Goal: Information Seeking & Learning: Find specific fact

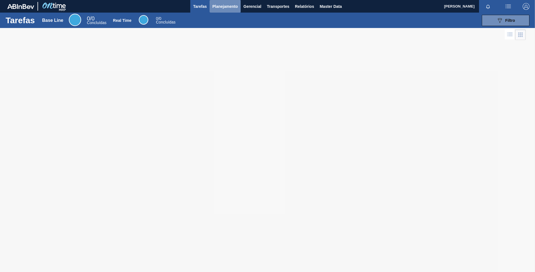
click at [216, 4] on span "Planejamento" at bounding box center [225, 6] width 25 height 7
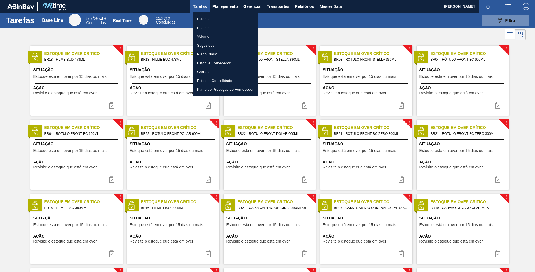
click at [202, 19] on li "Estoque" at bounding box center [226, 19] width 66 height 9
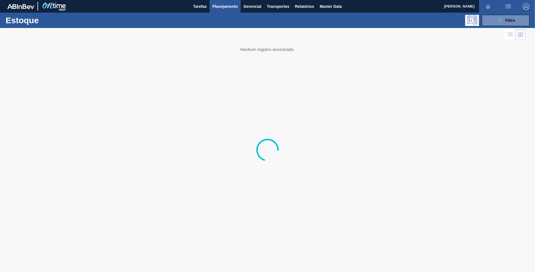
click at [222, 9] on span "Planejamento" at bounding box center [225, 6] width 25 height 7
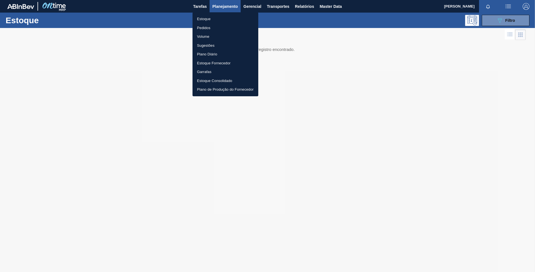
click at [220, 7] on div at bounding box center [267, 136] width 535 height 272
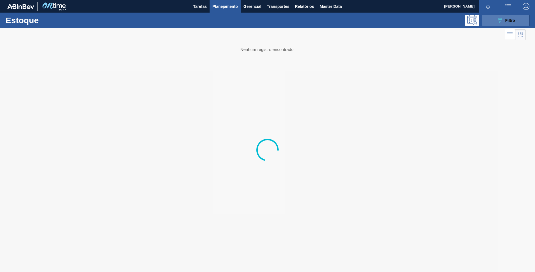
click at [502, 23] on icon "089F7B8B-B2A5-4AFE-B5C0-19BA573D28AC" at bounding box center [500, 20] width 7 height 7
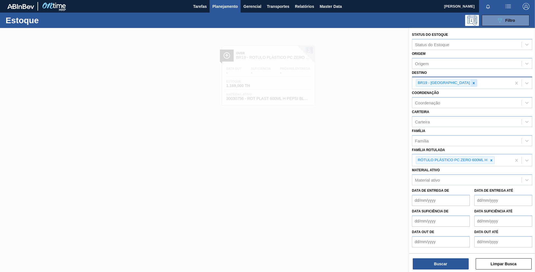
click at [473, 83] on icon at bounding box center [474, 83] width 2 height 2
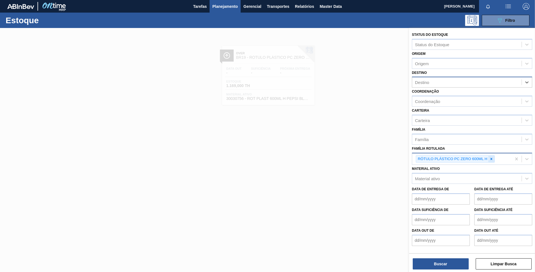
click at [493, 159] on icon at bounding box center [492, 159] width 4 height 4
click at [481, 157] on div "Família Rotulada" at bounding box center [468, 158] width 110 height 8
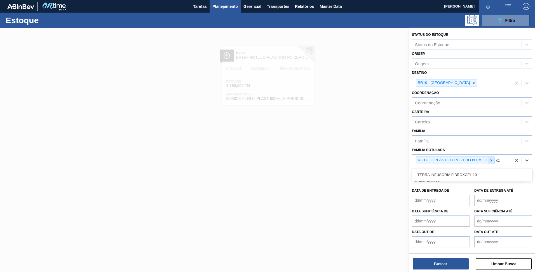
type Rotulada "x"
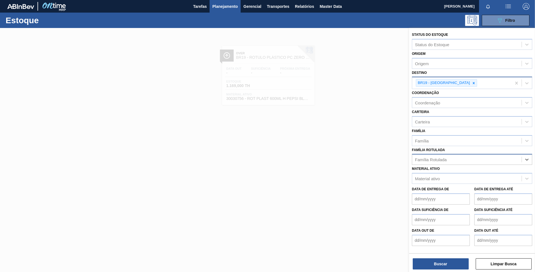
click at [492, 162] on div "Família Rotulada" at bounding box center [468, 160] width 110 height 8
click at [477, 180] on div "Material ativo" at bounding box center [468, 179] width 110 height 8
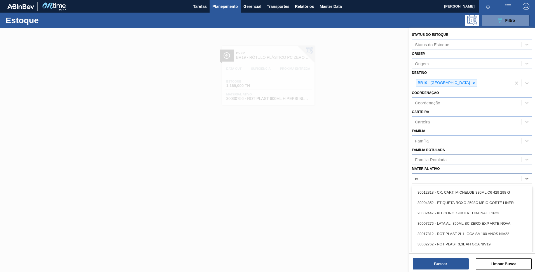
type ativo "c"
type ativo "xarope"
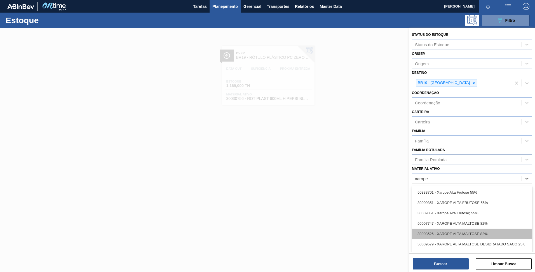
click at [471, 230] on div "30003526 - XAROPE ALTA MALTOSE 82%" at bounding box center [472, 234] width 120 height 10
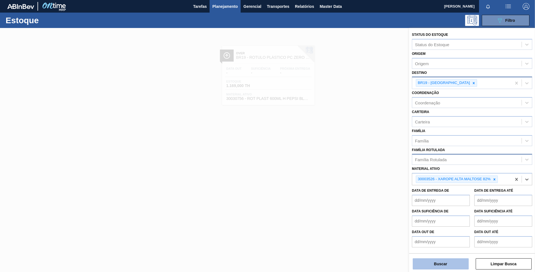
click at [445, 261] on button "Buscar" at bounding box center [441, 263] width 56 height 11
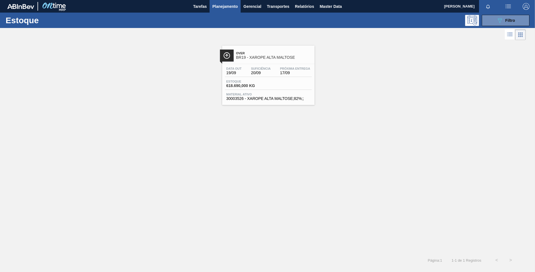
click at [262, 60] on div "Over BR19 - XAROPE ALTA MALTOSE" at bounding box center [274, 55] width 76 height 13
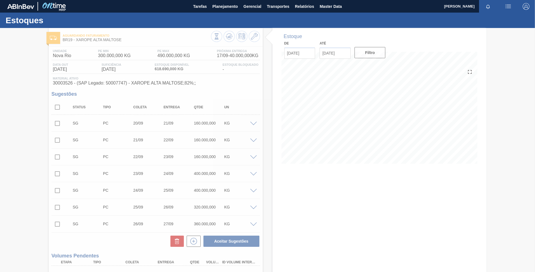
click at [256, 39] on div at bounding box center [267, 150] width 535 height 244
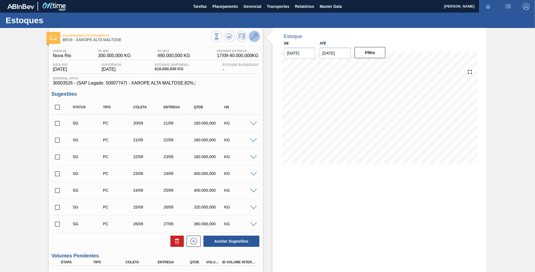
click at [254, 39] on icon at bounding box center [254, 36] width 7 height 7
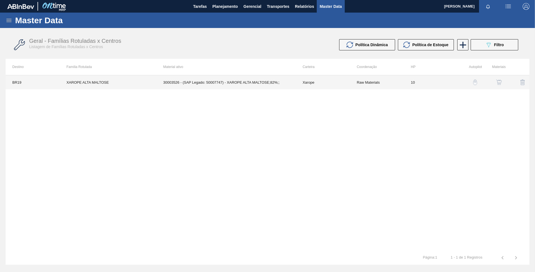
click at [203, 81] on td "30003526 - (SAP Legado: 50007747) - XAROPE ALTA MALTOSE;82%;;" at bounding box center [226, 82] width 139 height 14
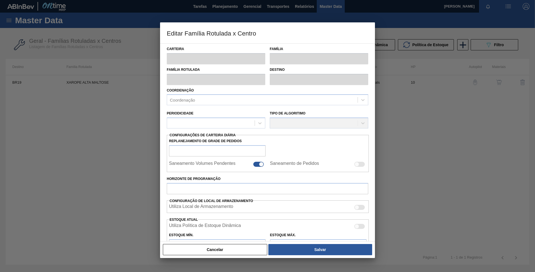
type input "Xarope"
type input "XAROPE ALTA MALTOSE"
type input "BR19 - [GEOGRAPHIC_DATA]"
type input "0"
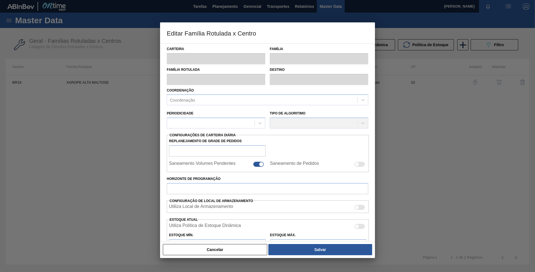
checkbox input "true"
type input "10"
type input "300.000"
type input "490.000"
type input "100"
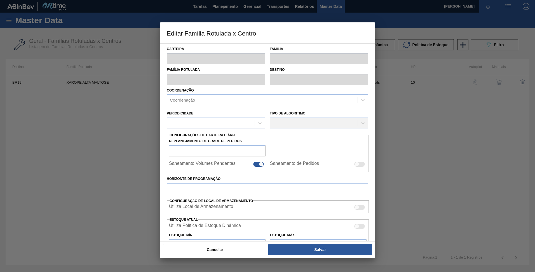
type input "490.000,000"
checkbox input "true"
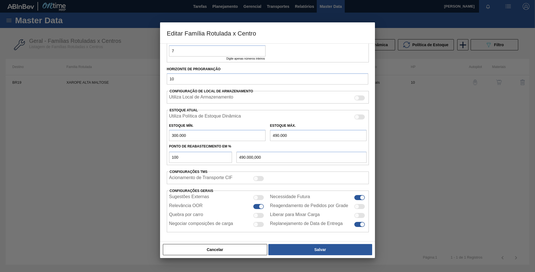
scroll to position [134, 0]
click at [229, 250] on button "Cancelar" at bounding box center [215, 249] width 104 height 11
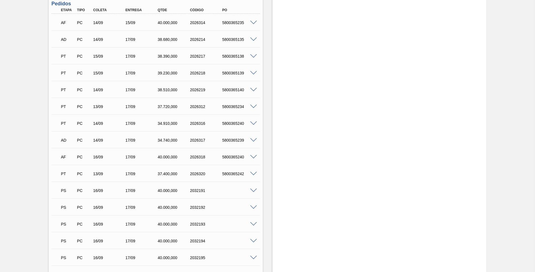
scroll to position [495, 0]
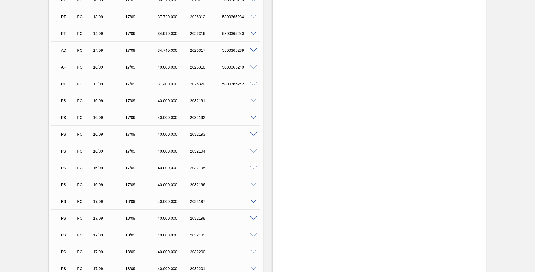
click at [252, 99] on span at bounding box center [253, 101] width 7 height 4
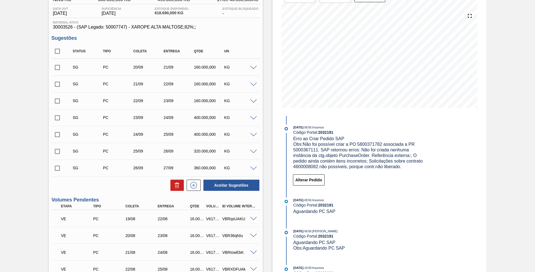
scroll to position [0, 0]
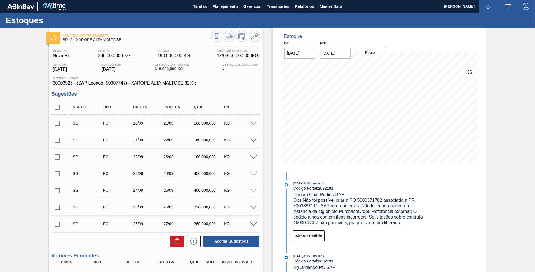
click at [393, 241] on div "Alterar Pedido" at bounding box center [362, 236] width 137 height 14
click at [340, 5] on span "Master Data" at bounding box center [331, 6] width 22 height 7
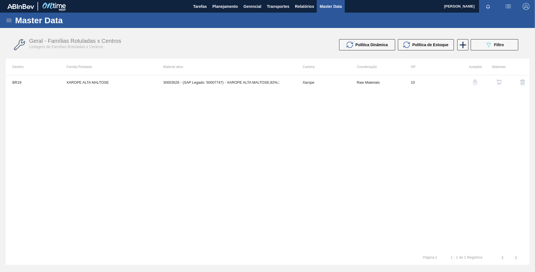
click at [497, 81] on img "button" at bounding box center [500, 83] width 6 height 6
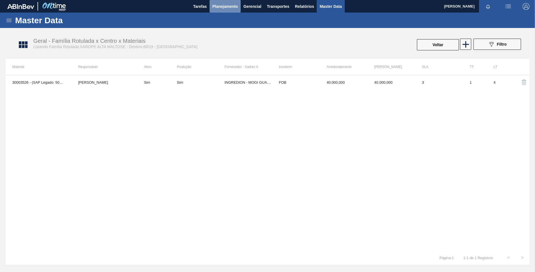
click at [229, 8] on span "Planejamento" at bounding box center [225, 6] width 25 height 7
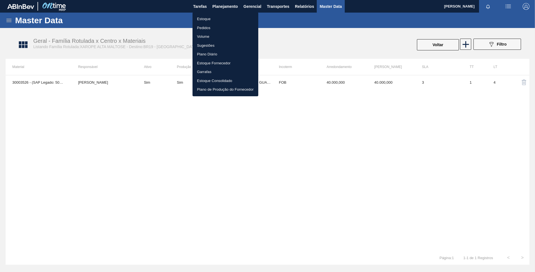
click at [205, 26] on li "Pedidos" at bounding box center [226, 28] width 66 height 9
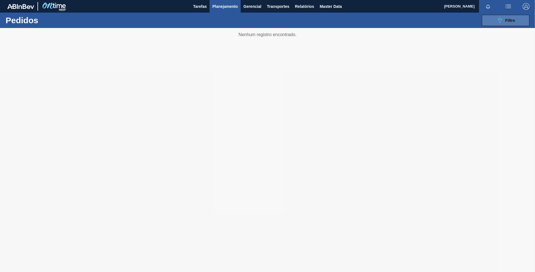
click at [511, 16] on button "089F7B8B-B2A5-4AFE-B5C0-19BA573D28AC Filtro" at bounding box center [506, 20] width 48 height 11
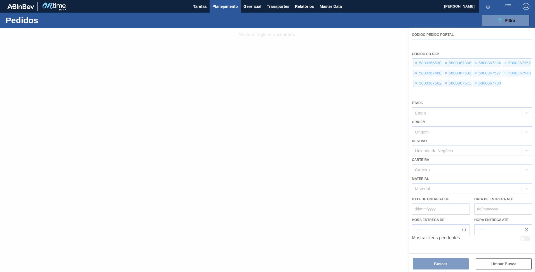
click at [283, 30] on div at bounding box center [267, 150] width 535 height 244
click at [208, 14] on div "089F7B8B-B2A5-4AFE-B5C0-19BA573D28AC Filtro Código Pedido Portal Códido PO SAP …" at bounding box center [310, 20] width 443 height 17
click at [215, 8] on span "Planejamento" at bounding box center [225, 6] width 25 height 7
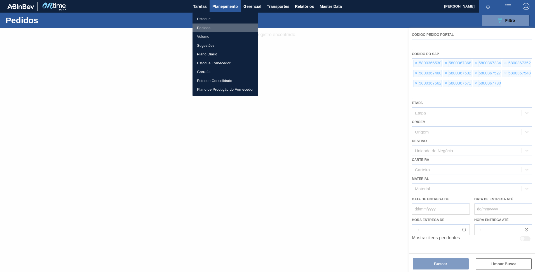
click at [206, 27] on li "Pedidos" at bounding box center [226, 28] width 66 height 9
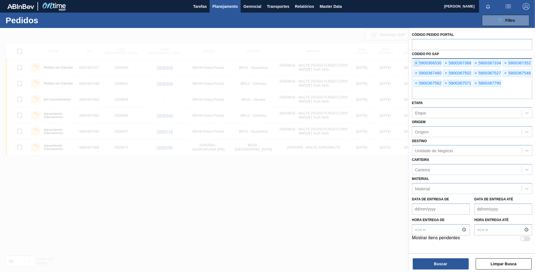
click at [417, 63] on span "×" at bounding box center [416, 63] width 5 height 7
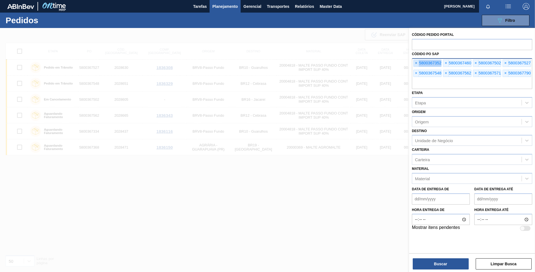
click at [417, 63] on span "×" at bounding box center [416, 63] width 5 height 7
click at [417, 64] on span "×" at bounding box center [416, 63] width 5 height 7
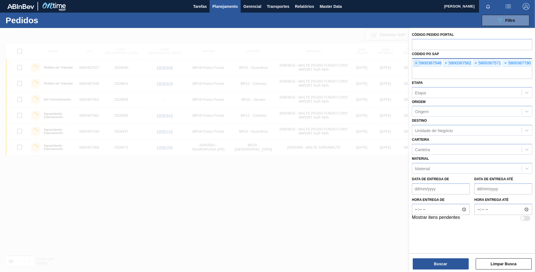
click at [417, 64] on span "×" at bounding box center [416, 63] width 5 height 7
click at [417, 63] on span "×" at bounding box center [416, 63] width 5 height 7
click at [418, 63] on span "×" at bounding box center [416, 63] width 5 height 7
click at [418, 64] on span "×" at bounding box center [416, 63] width 5 height 7
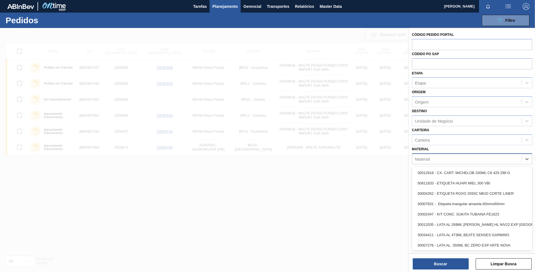
click at [439, 156] on div "Material" at bounding box center [468, 159] width 110 height 8
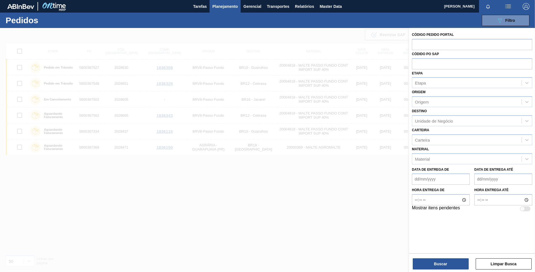
click at [254, 46] on div at bounding box center [267, 164] width 535 height 272
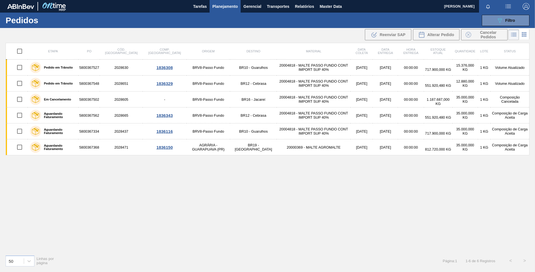
click at [230, 3] on span "Planejamento" at bounding box center [225, 6] width 25 height 7
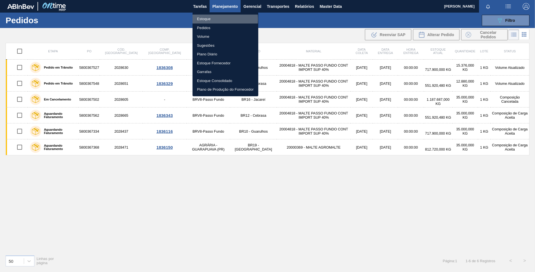
click at [209, 19] on li "Estoque" at bounding box center [226, 19] width 66 height 9
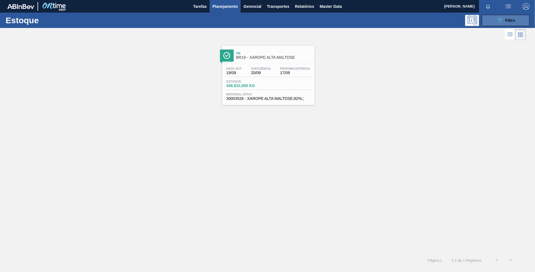
click at [494, 21] on button "089F7B8B-B2A5-4AFE-B5C0-19BA573D28AC Filtro" at bounding box center [506, 20] width 48 height 11
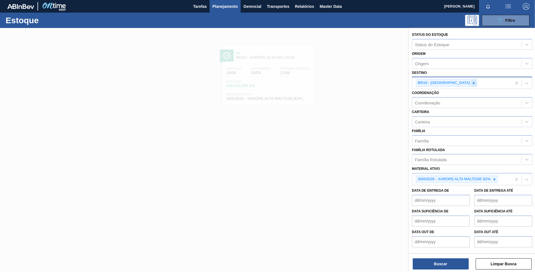
click at [472, 82] on icon at bounding box center [474, 83] width 4 height 4
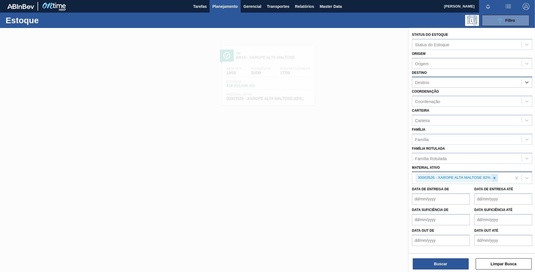
click at [497, 181] on div at bounding box center [495, 177] width 6 height 7
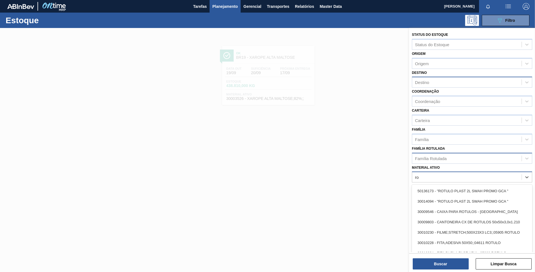
type ativo "r"
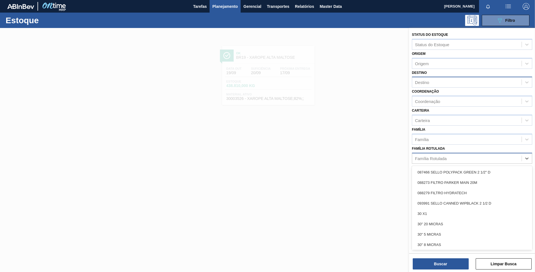
click at [448, 158] on div "Família Rotulada" at bounding box center [468, 158] width 110 height 8
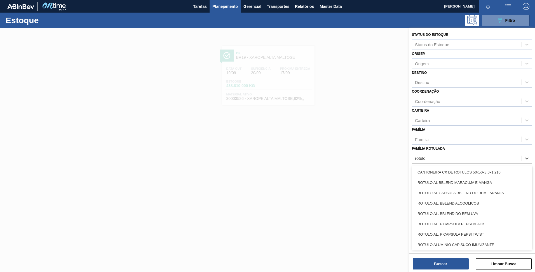
type Rotulada "rotulo"
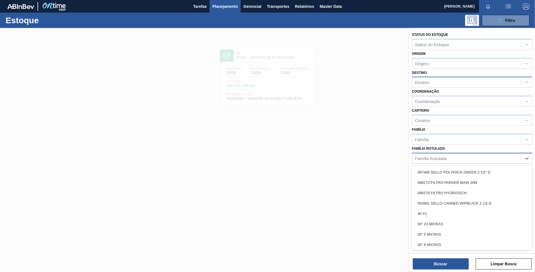
click at [430, 156] on div "Família Rotulada" at bounding box center [431, 158] width 32 height 5
paste Rotulada "RÓTULO PLÁSTICO H2OH LIMAO 1,5L H"
type Rotulada "RÓTULO PLÁSTICO H2OH LIMAO 1,5L H"
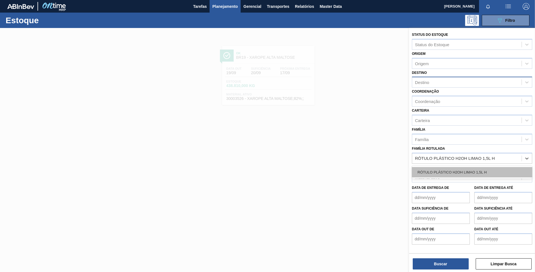
click at [433, 172] on div "RÓTULO PLÁSTICO H2OH LIMAO 1,5L H" at bounding box center [472, 172] width 120 height 10
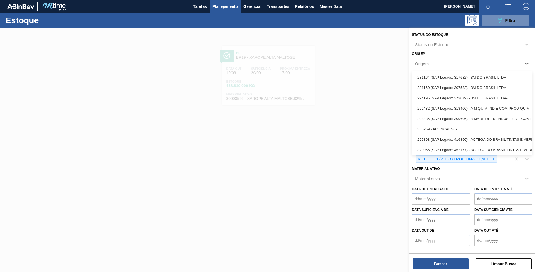
click at [455, 66] on div "Origem" at bounding box center [468, 63] width 110 height 8
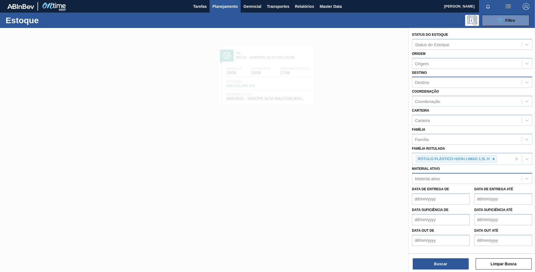
click at [410, 66] on div "Status do Estoque Status do Estoque Origem Origem Destino Destino Coordenação C…" at bounding box center [472, 138] width 126 height 221
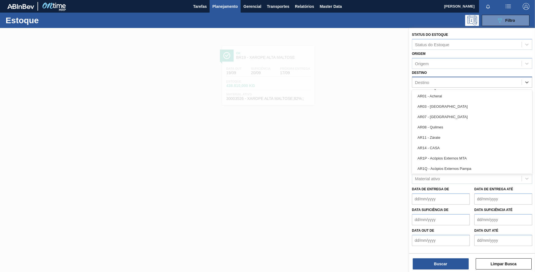
click at [426, 80] on div "Destino" at bounding box center [422, 82] width 14 height 5
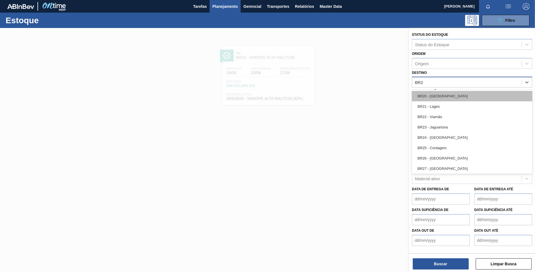
type input "BR20"
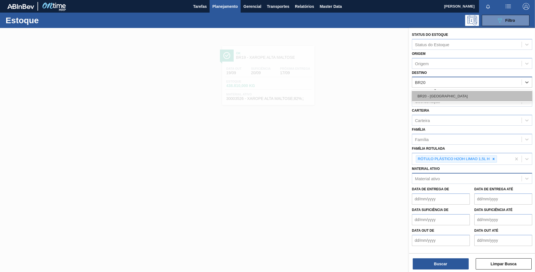
click at [427, 96] on div "BR20 - [GEOGRAPHIC_DATA]" at bounding box center [472, 96] width 120 height 10
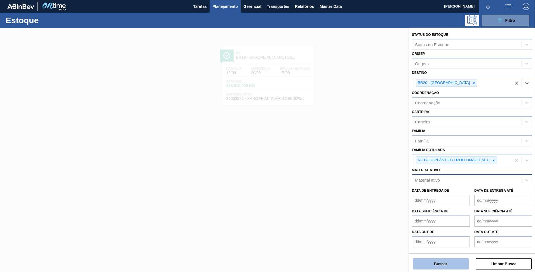
click at [443, 266] on button "Buscar" at bounding box center [441, 263] width 56 height 11
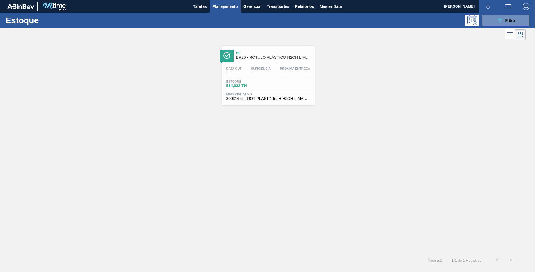
click at [269, 61] on div "Ok BR20 - RÓTULO PLÁSTICO H2OH LIMAO 1,5L H" at bounding box center [274, 55] width 76 height 13
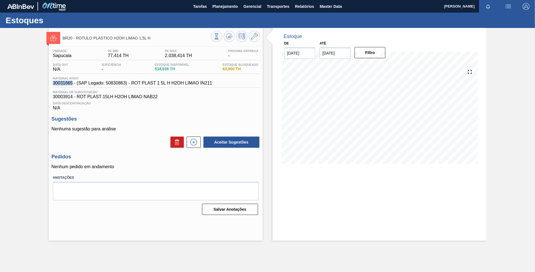
drag, startPoint x: 68, startPoint y: 82, endPoint x: 46, endPoint y: 84, distance: 22.8
click at [46, 84] on div "BR20 - RÓTULO PLÁSTICO H2OH LIMAO 1,5L H Unidade Sapucaia PE MIN 77,414 TH PE M…" at bounding box center [267, 134] width 535 height 213
copy span "30031665"
click at [71, 96] on span "30003914 - ROT PLAST 15LH H2OH LIMAO NAB22" at bounding box center [156, 96] width 206 height 5
drag, startPoint x: 72, startPoint y: 96, endPoint x: 44, endPoint y: 96, distance: 27.7
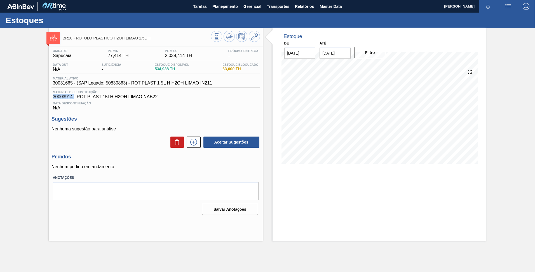
click at [44, 96] on div "BR20 - RÓTULO PLÁSTICO H2OH LIMAO 1,5L H Unidade Sapucaia PE MIN 77,414 TH PE M…" at bounding box center [267, 134] width 535 height 213
copy span "30003914"
click at [138, 106] on div "Data Descontinuação N/A" at bounding box center [156, 104] width 209 height 11
click at [253, 33] on icon at bounding box center [254, 36] width 7 height 7
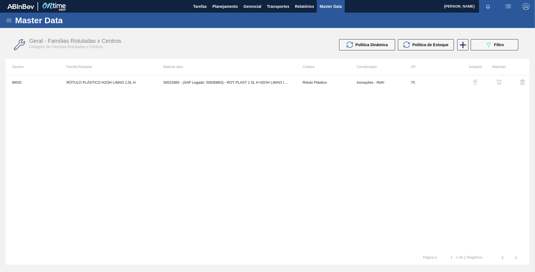
click at [498, 80] on img "button" at bounding box center [500, 83] width 6 height 6
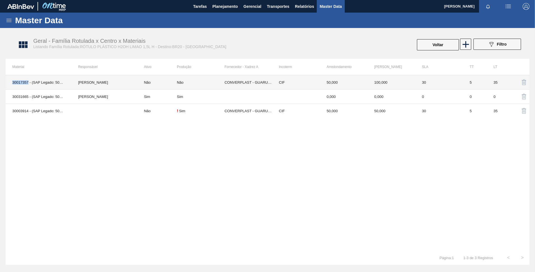
drag, startPoint x: 29, startPoint y: 80, endPoint x: 6, endPoint y: 86, distance: 23.2
click at [6, 86] on td "30017357 - (SAP Legado: 50800256) - ROT PLAST 1,5L H H2OH LIMAO 429" at bounding box center [39, 82] width 66 height 14
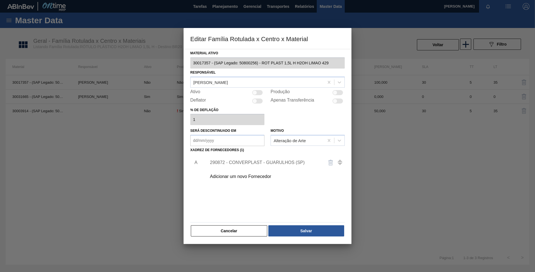
click at [187, 64] on div "Material ativo 30017357 - (SAP Legado: 50800256) - ROT PLAST 1,5L H H2OH LIMAO …" at bounding box center [268, 146] width 168 height 195
click at [256, 229] on button "Cancelar" at bounding box center [229, 230] width 76 height 11
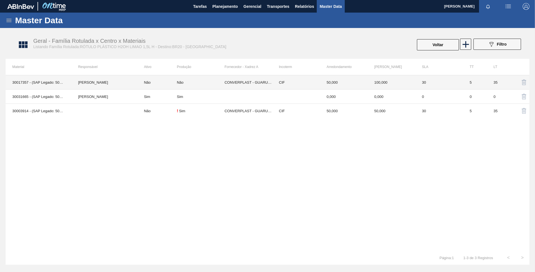
click at [50, 83] on td "30017357 - (SAP Legado: 50800256) - ROT PLAST 1,5L H H2OH LIMAO 429" at bounding box center [39, 82] width 66 height 14
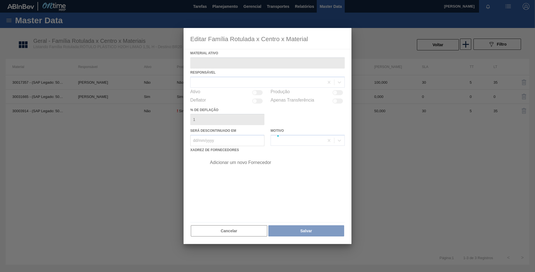
type ativo "30017357 - (SAP Legado: 50800256) - ROT PLAST 1,5L H H2OH LIMAO 429"
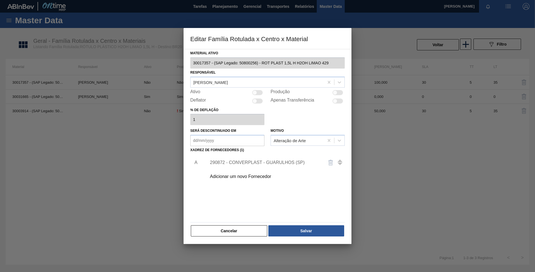
click at [171, 62] on div "Editar Família Rotulada x Centro x Material Material ativo 30017357 - (SAP Lega…" at bounding box center [267, 136] width 535 height 272
click at [234, 230] on button "Cancelar" at bounding box center [229, 230] width 76 height 11
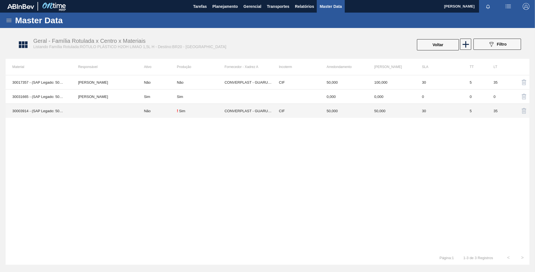
click at [189, 110] on div "! Sim" at bounding box center [201, 111] width 48 height 4
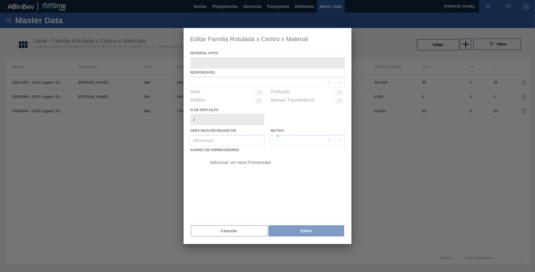
type ativo "30003914 - (SAP Legado: 50780574) - ROT PLAST 15LH H2OH LIMAO NAB22"
checkbox input "true"
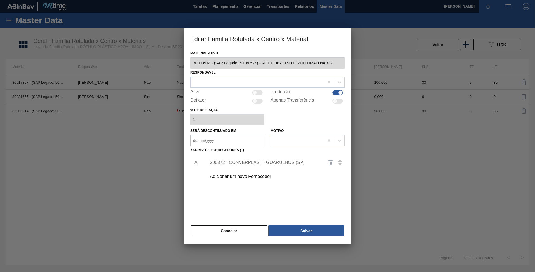
click at [239, 226] on button "Cancelar" at bounding box center [229, 230] width 76 height 11
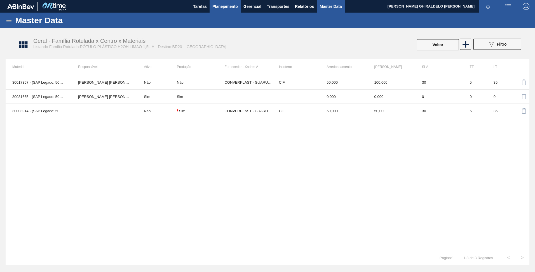
click at [234, 4] on span "Planejamento" at bounding box center [225, 6] width 25 height 7
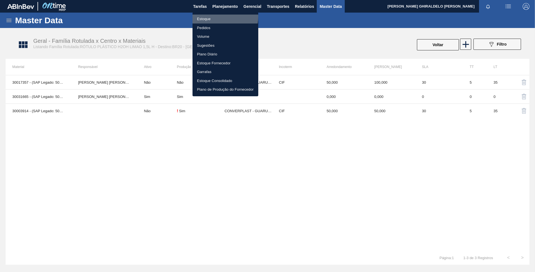
click at [215, 17] on li "Estoque" at bounding box center [226, 19] width 66 height 9
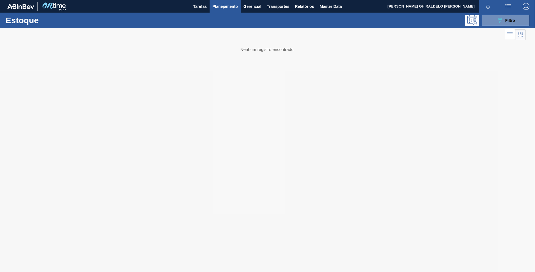
click at [507, 14] on div "Estoque 089F7B8B-B2A5-4AFE-B5C0-19BA573D28AC Filtro" at bounding box center [267, 20] width 535 height 15
click at [507, 21] on span "Filtro" at bounding box center [511, 20] width 10 height 4
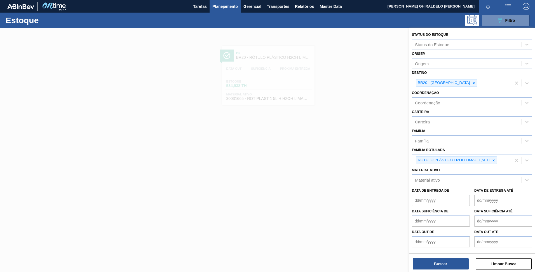
click at [471, 80] on div at bounding box center [474, 83] width 6 height 7
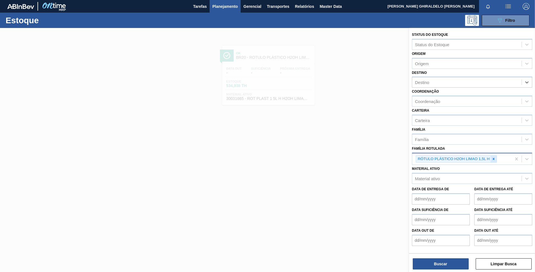
click at [496, 159] on icon at bounding box center [494, 159] width 4 height 4
click at [427, 83] on div "Destino" at bounding box center [422, 82] width 14 height 5
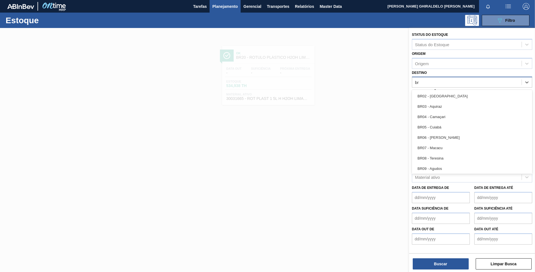
type input "br"
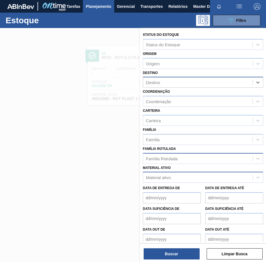
scroll to position [6, 0]
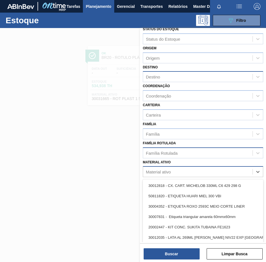
click at [166, 173] on div "Material ativo" at bounding box center [158, 171] width 25 height 5
type ativo "30030756"
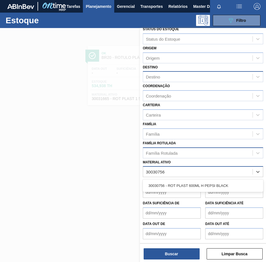
click at [174, 183] on div "30030756 - ROT PLAST 600ML H PEPSI BLACK" at bounding box center [203, 185] width 120 height 10
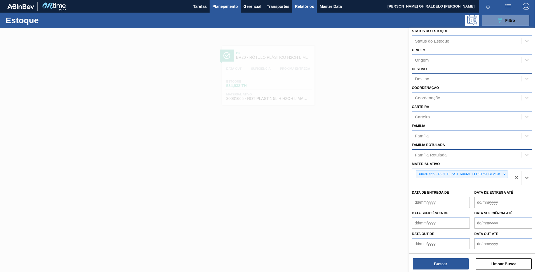
scroll to position [4, 0]
click at [439, 265] on button "Buscar" at bounding box center [441, 263] width 56 height 11
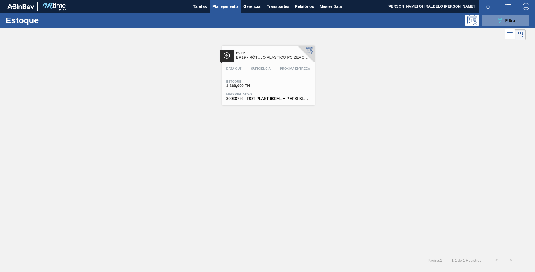
click at [264, 61] on div "Over BR19 - RÓTULO PLÁSTICO PC ZERO 600ML H" at bounding box center [274, 55] width 76 height 13
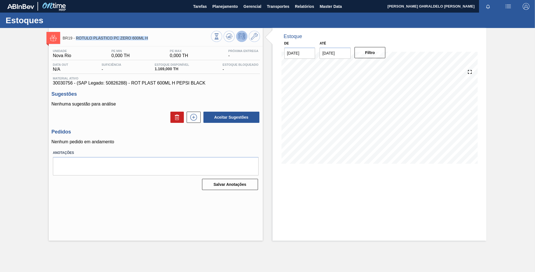
drag, startPoint x: 149, startPoint y: 35, endPoint x: 76, endPoint y: 40, distance: 73.3
click at [76, 40] on div "BR19 - RÓTULO PLÁSTICO PC ZERO 600ML H" at bounding box center [137, 38] width 148 height 13
copy span "RÓTULO PLÁSTICO PC ZERO 600ML H"
